Goal: Information Seeking & Learning: Learn about a topic

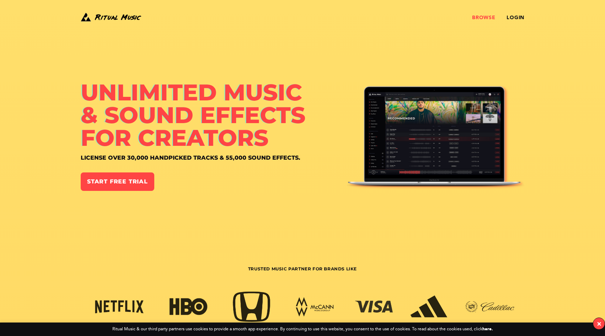
click at [483, 19] on link "Browse" at bounding box center [483, 18] width 23 height 6
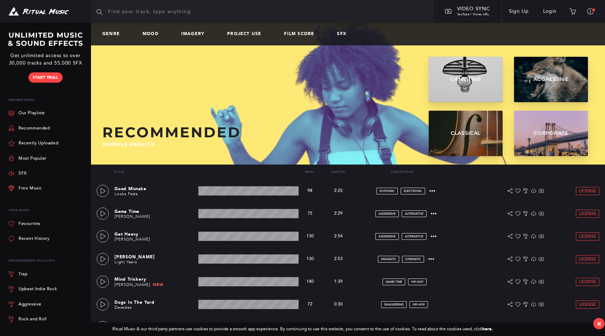
click at [106, 38] on div "Genre Mood Imagery Project Use Film Score SFX" at bounding box center [348, 34] width 514 height 23
click at [111, 35] on link "Genre" at bounding box center [113, 34] width 23 height 5
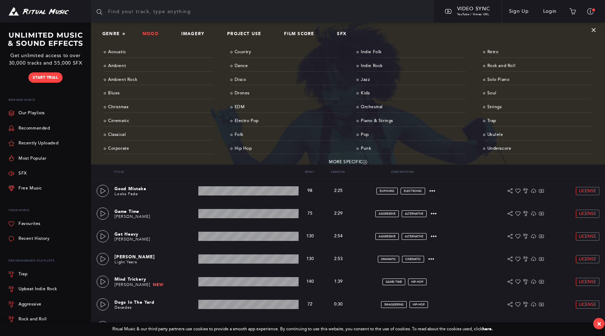
click at [154, 35] on link "Mood" at bounding box center [153, 34] width 22 height 5
click at [199, 32] on link "Imagery" at bounding box center [195, 34] width 29 height 5
click at [245, 32] on link "Project Use" at bounding box center [247, 34] width 40 height 5
click at [294, 34] on link "Film Score" at bounding box center [302, 34] width 36 height 5
click at [337, 35] on link "SFX" at bounding box center [344, 34] width 15 height 5
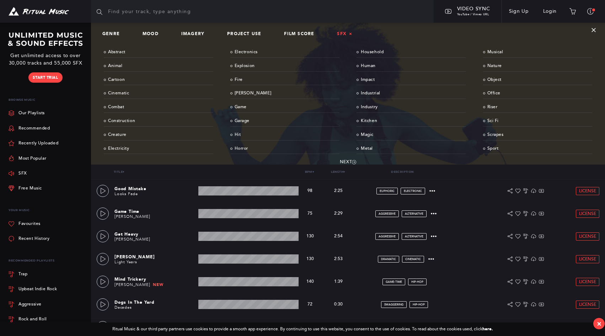
click at [337, 35] on link "SFX ×" at bounding box center [344, 34] width 15 height 5
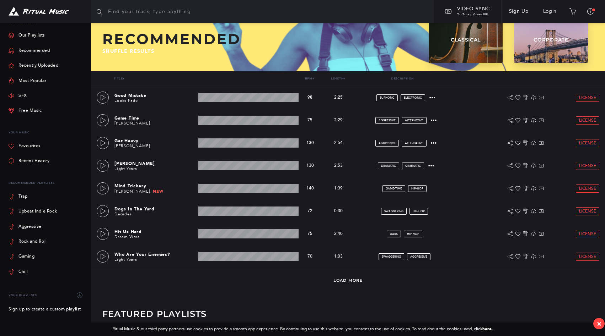
scroll to position [173, 0]
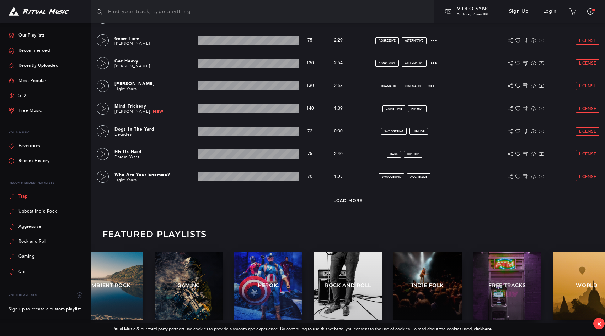
click at [66, 200] on link "Trap" at bounding box center [47, 196] width 77 height 15
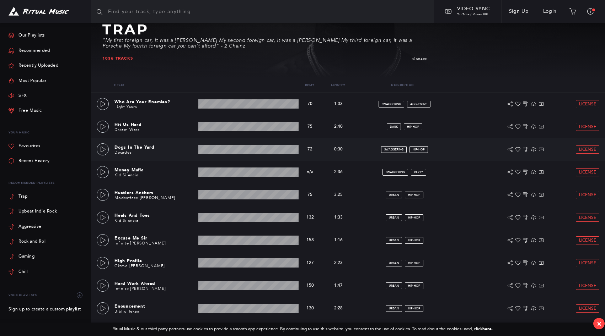
scroll to position [78, 0]
